Goal: Information Seeking & Learning: Check status

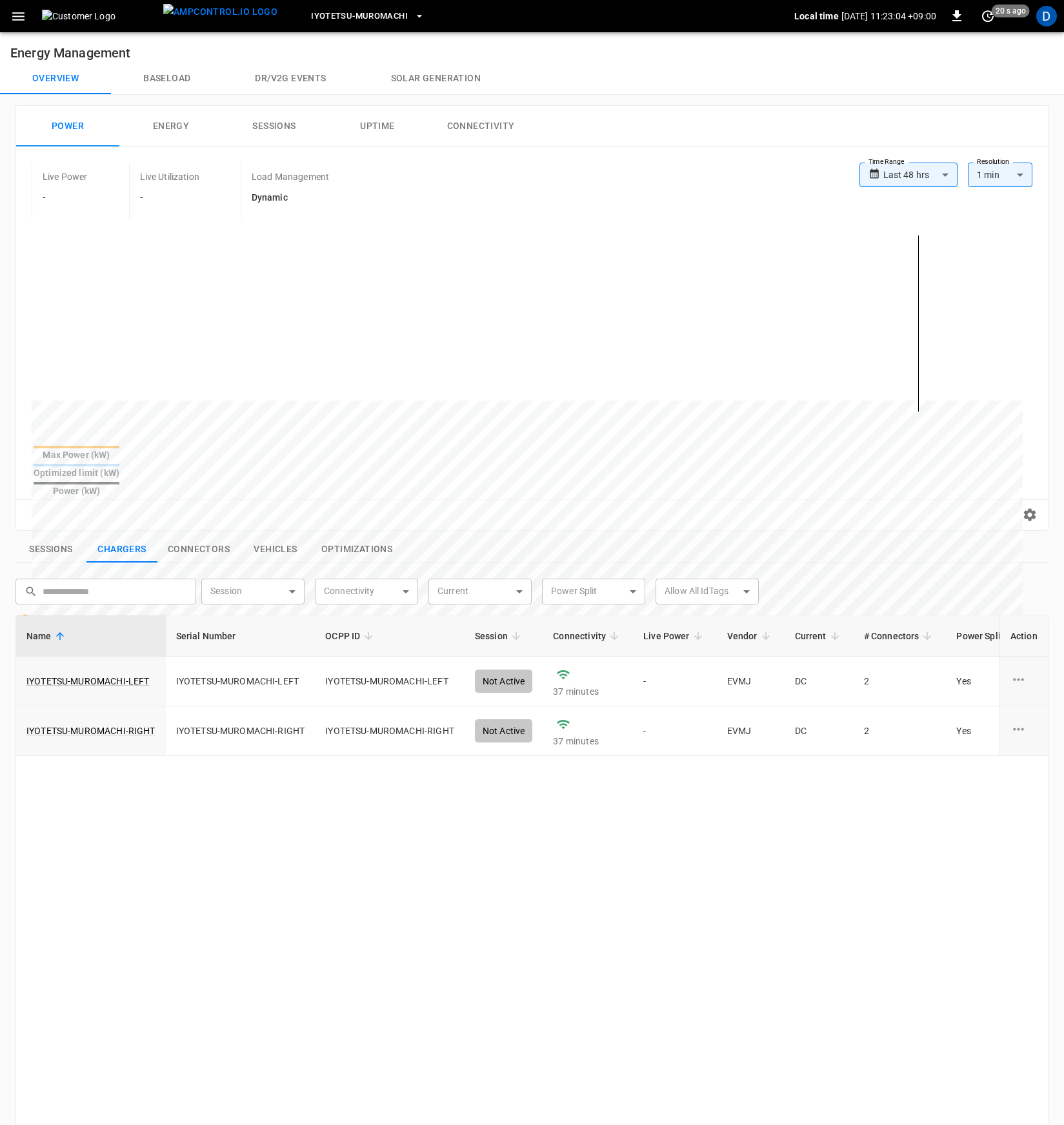
click at [929, 178] on body "**********" at bounding box center [532, 724] width 1064 height 1448
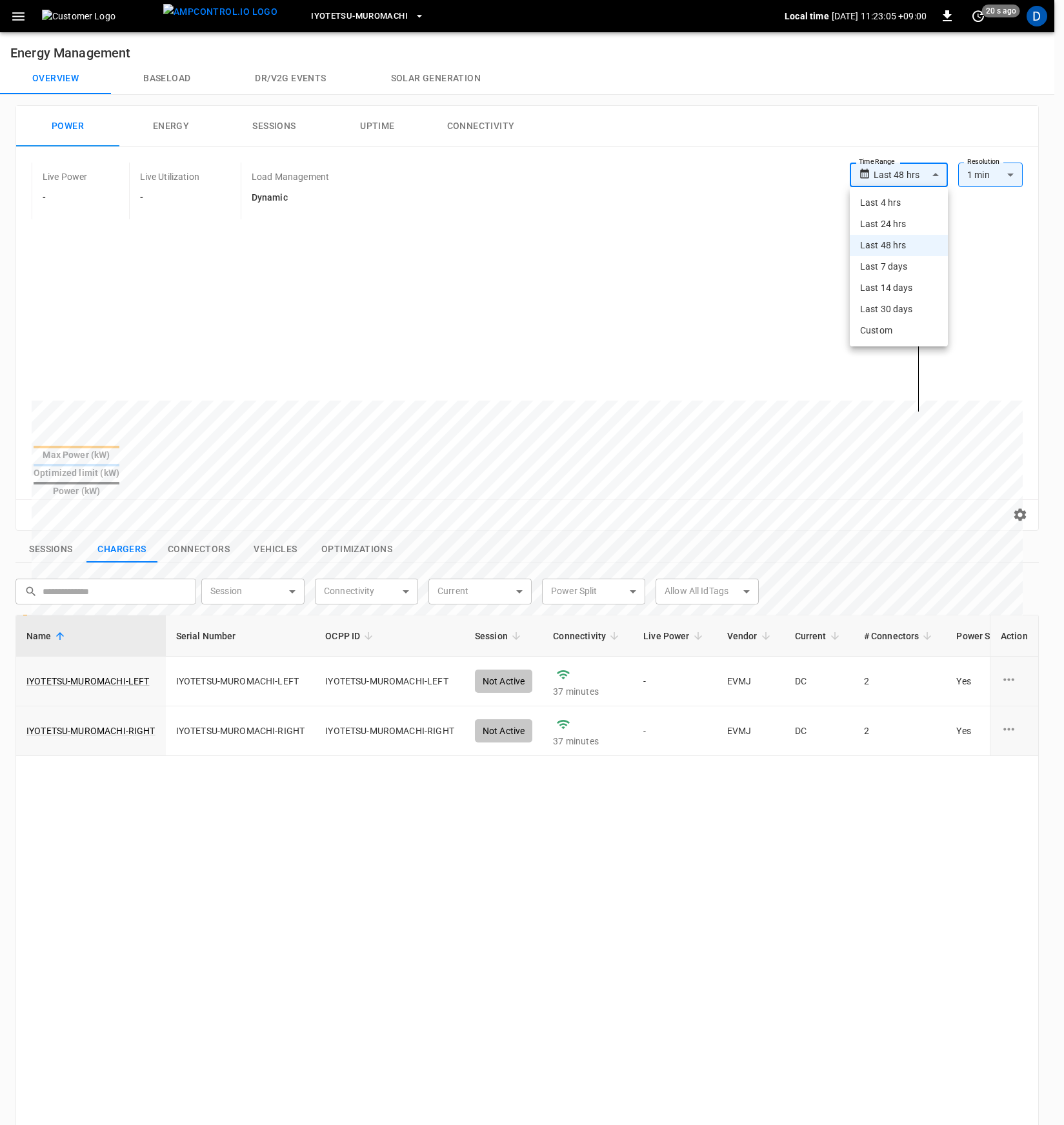
click at [901, 207] on li "Last 4 hrs" at bounding box center [899, 203] width 98 height 21
type input "**********"
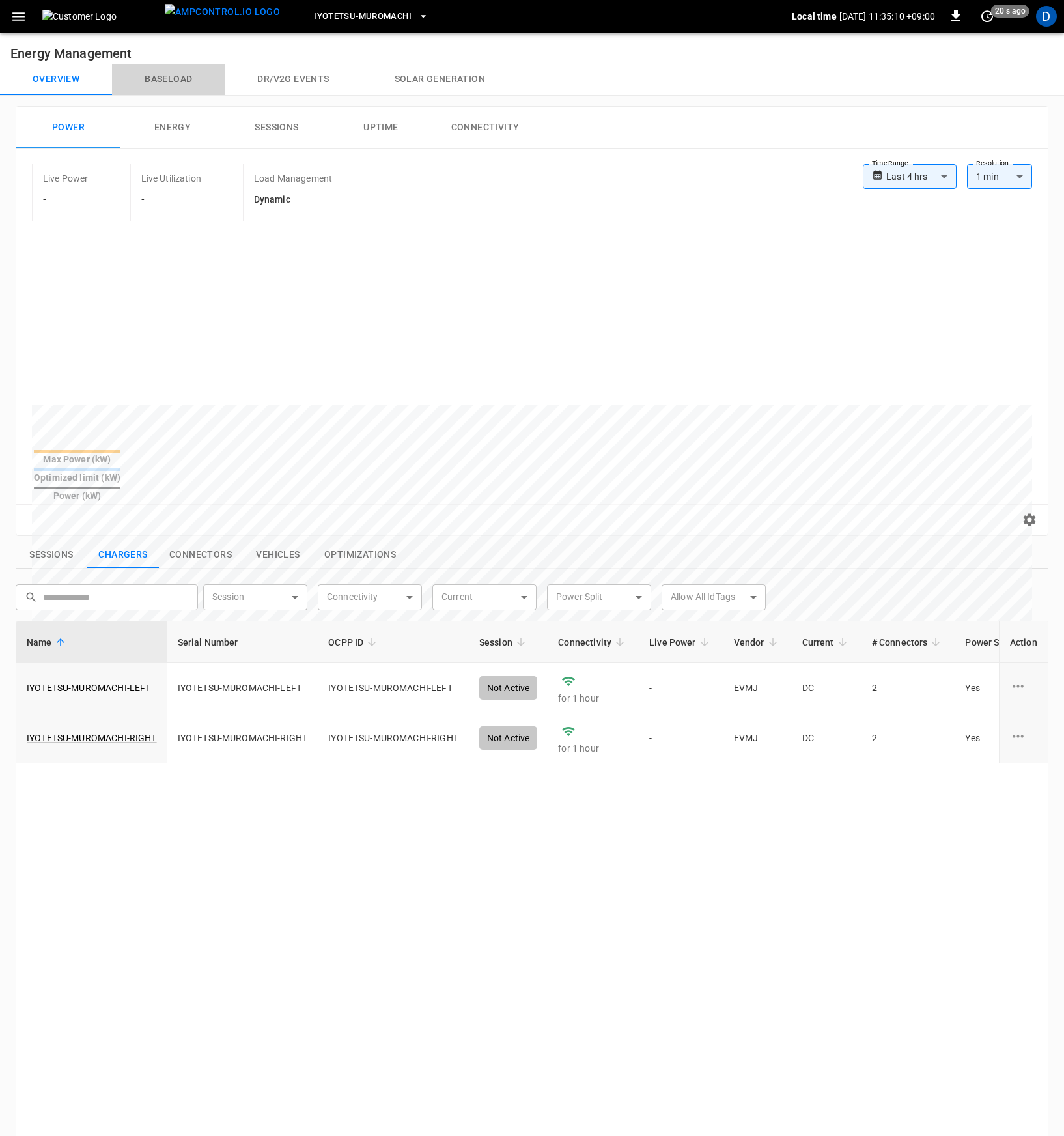
click at [144, 79] on button "Baseload" at bounding box center [168, 79] width 113 height 31
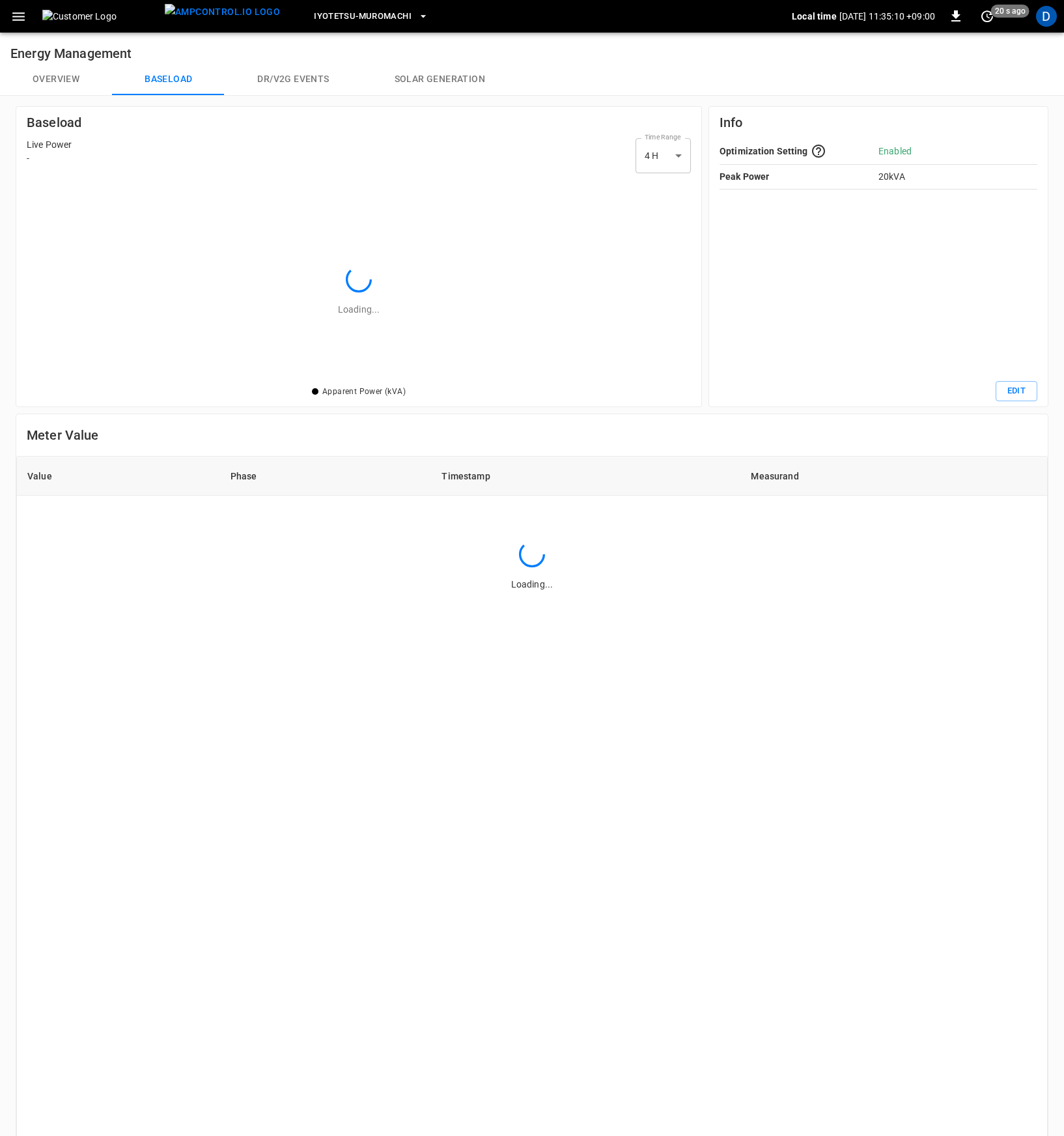
scroll to position [195, 655]
click at [74, 73] on button "Overview" at bounding box center [56, 79] width 112 height 31
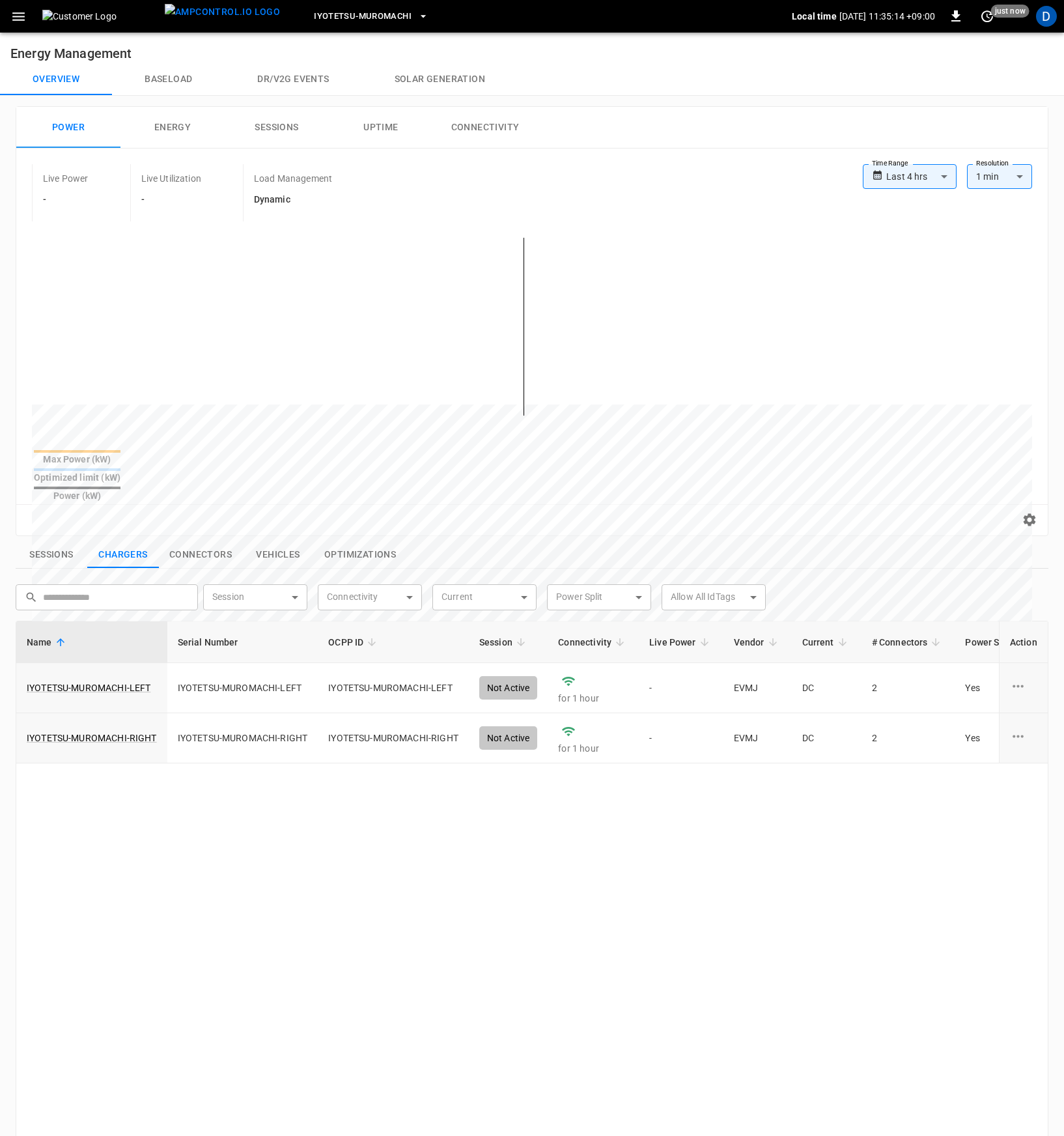
click at [588, 133] on div "Power Energy Sessions Uptime Connectivity" at bounding box center [532, 128] width 1032 height 42
click at [173, 84] on button "Baseload" at bounding box center [168, 79] width 113 height 31
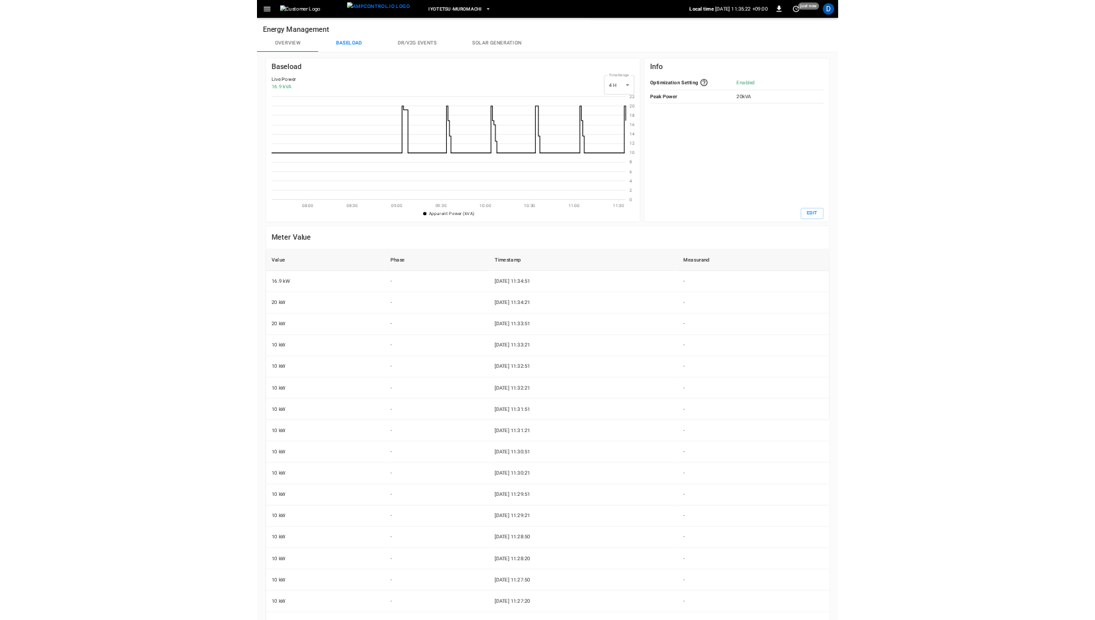
scroll to position [183, 652]
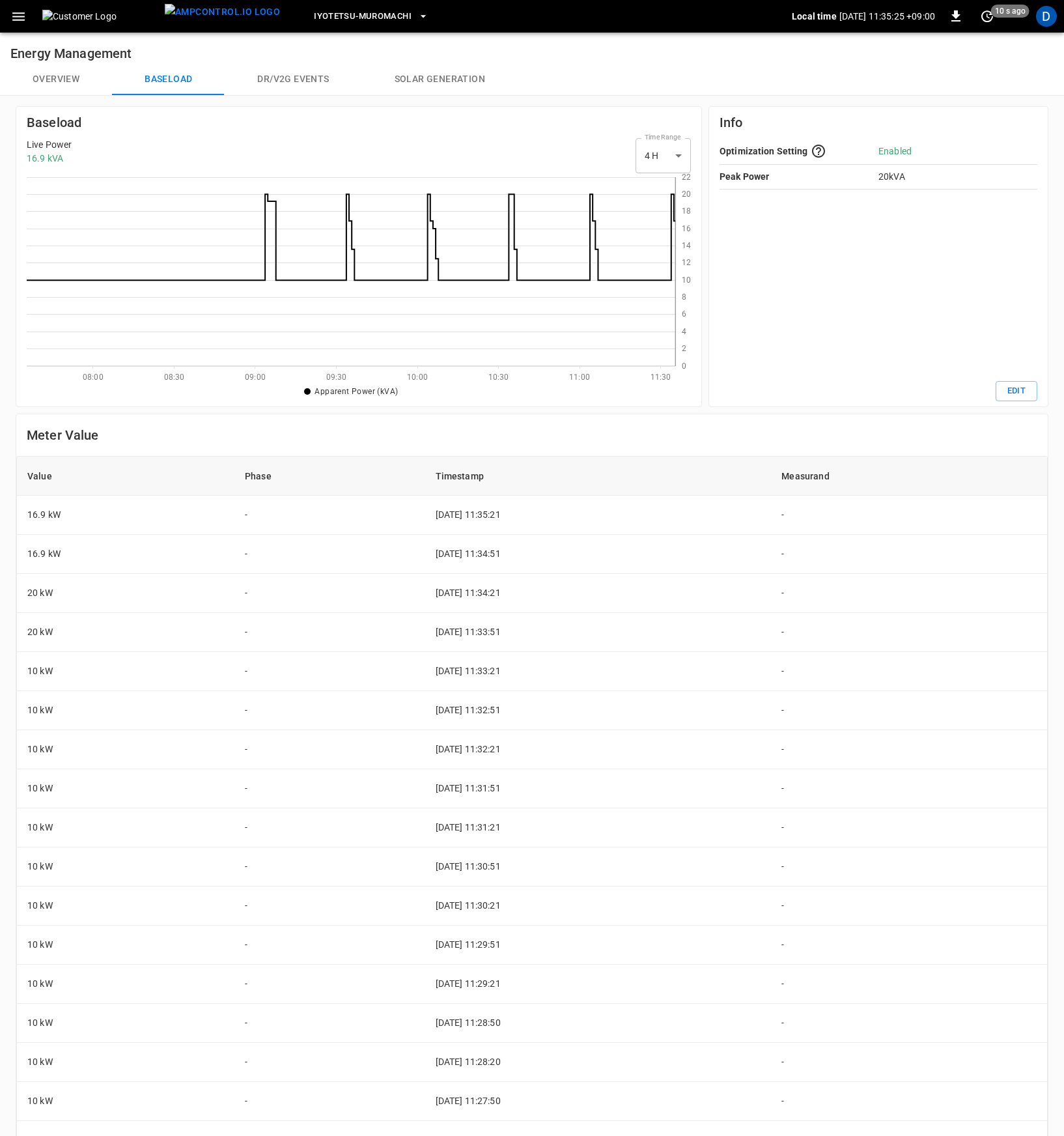
click at [59, 75] on button "Overview" at bounding box center [56, 79] width 112 height 31
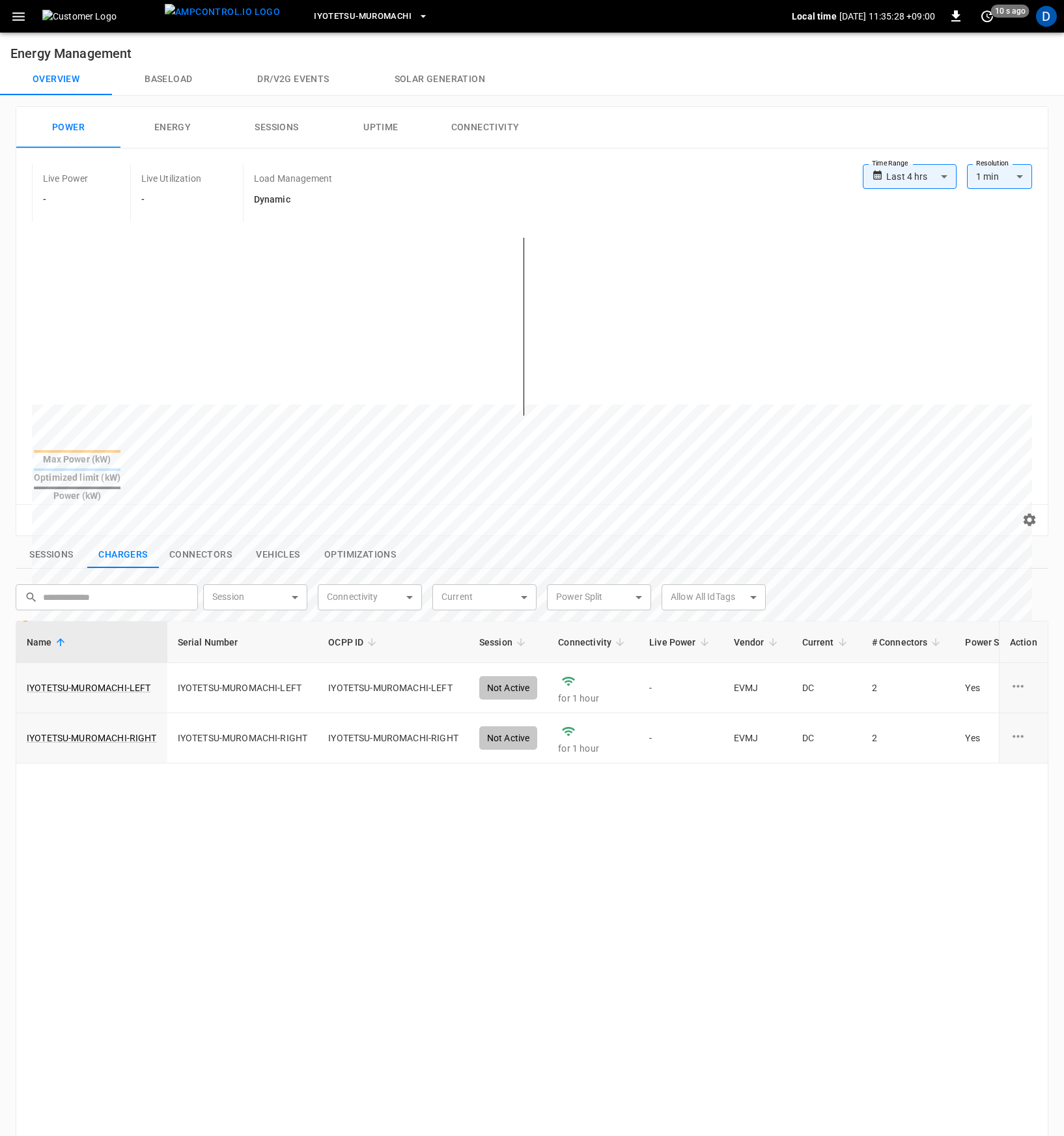
click at [466, 128] on button "Connectivity" at bounding box center [485, 128] width 104 height 42
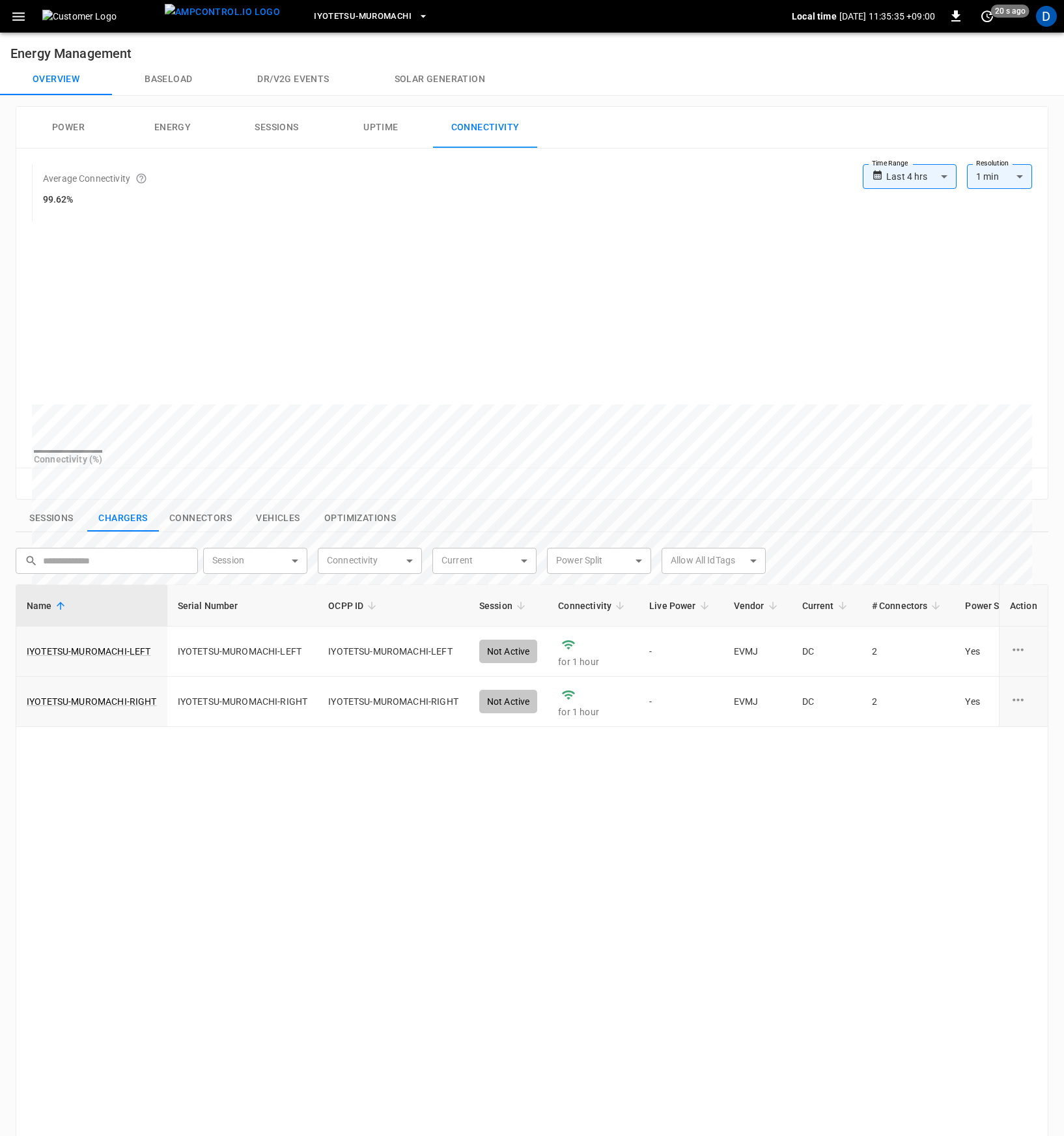
click at [69, 120] on button "Power" at bounding box center [69, 128] width 104 height 42
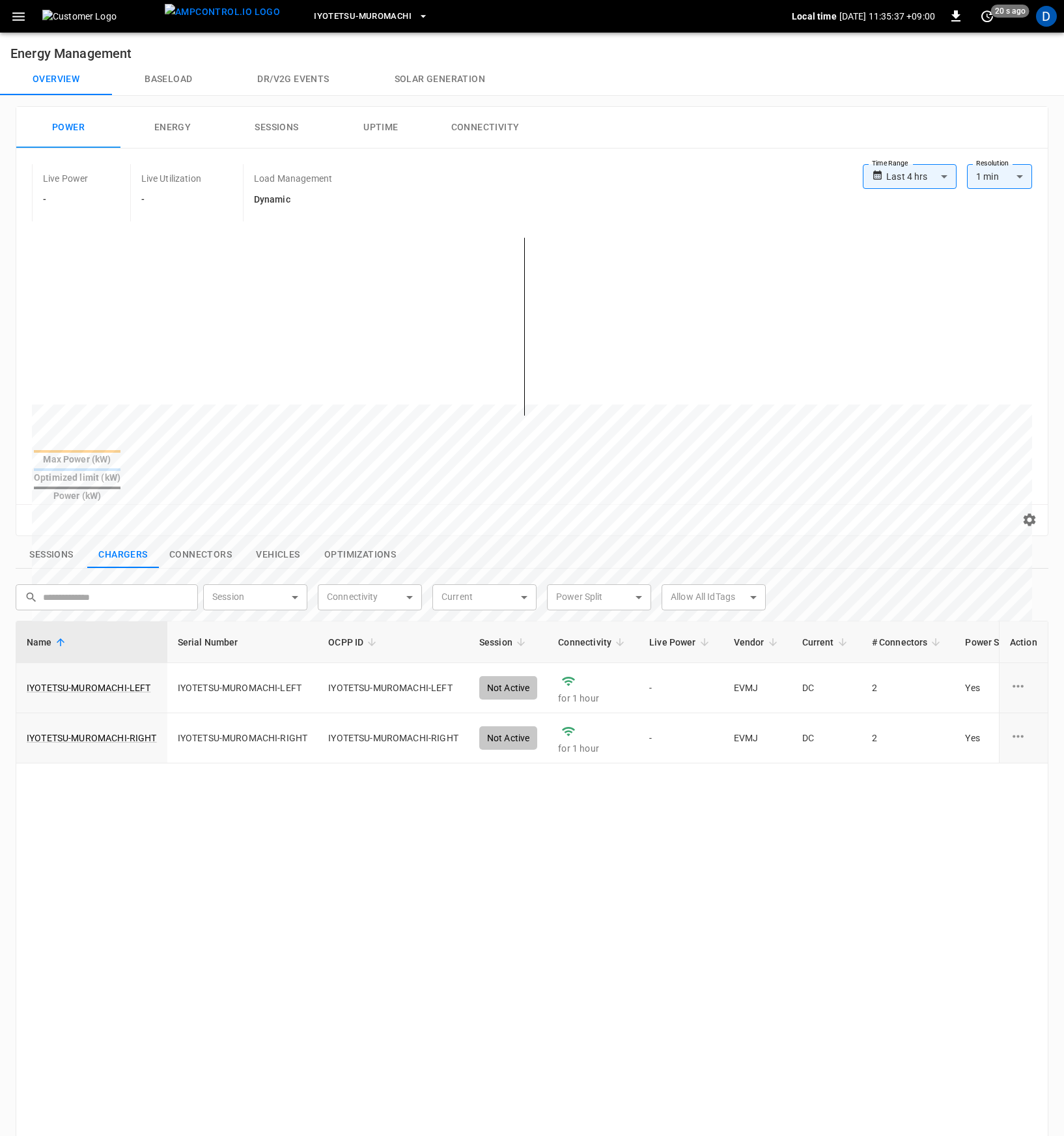
click at [487, 136] on button "Connectivity" at bounding box center [485, 128] width 104 height 42
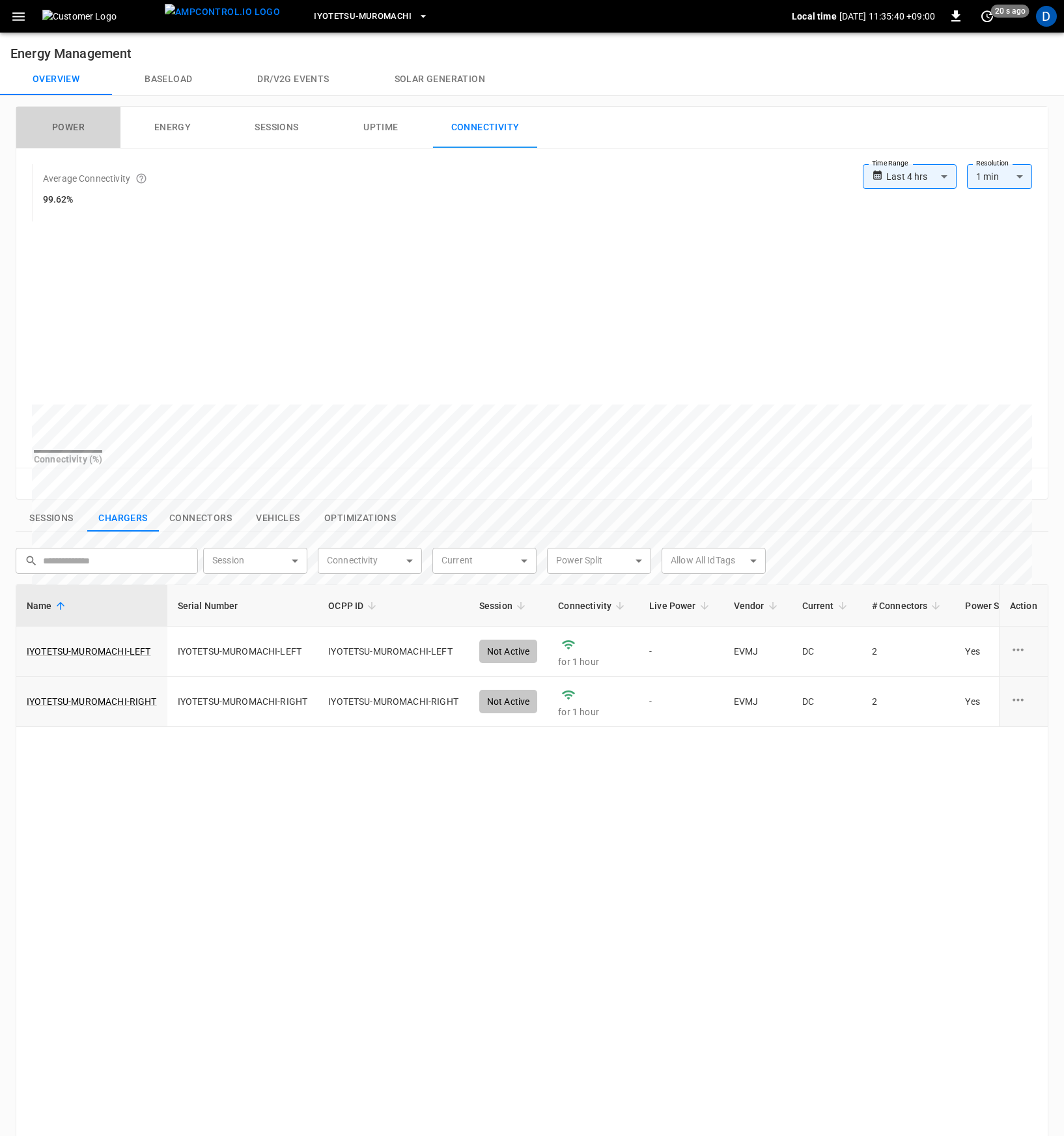
click at [86, 126] on button "Power" at bounding box center [69, 128] width 104 height 42
